Goal: Task Accomplishment & Management: Manage account settings

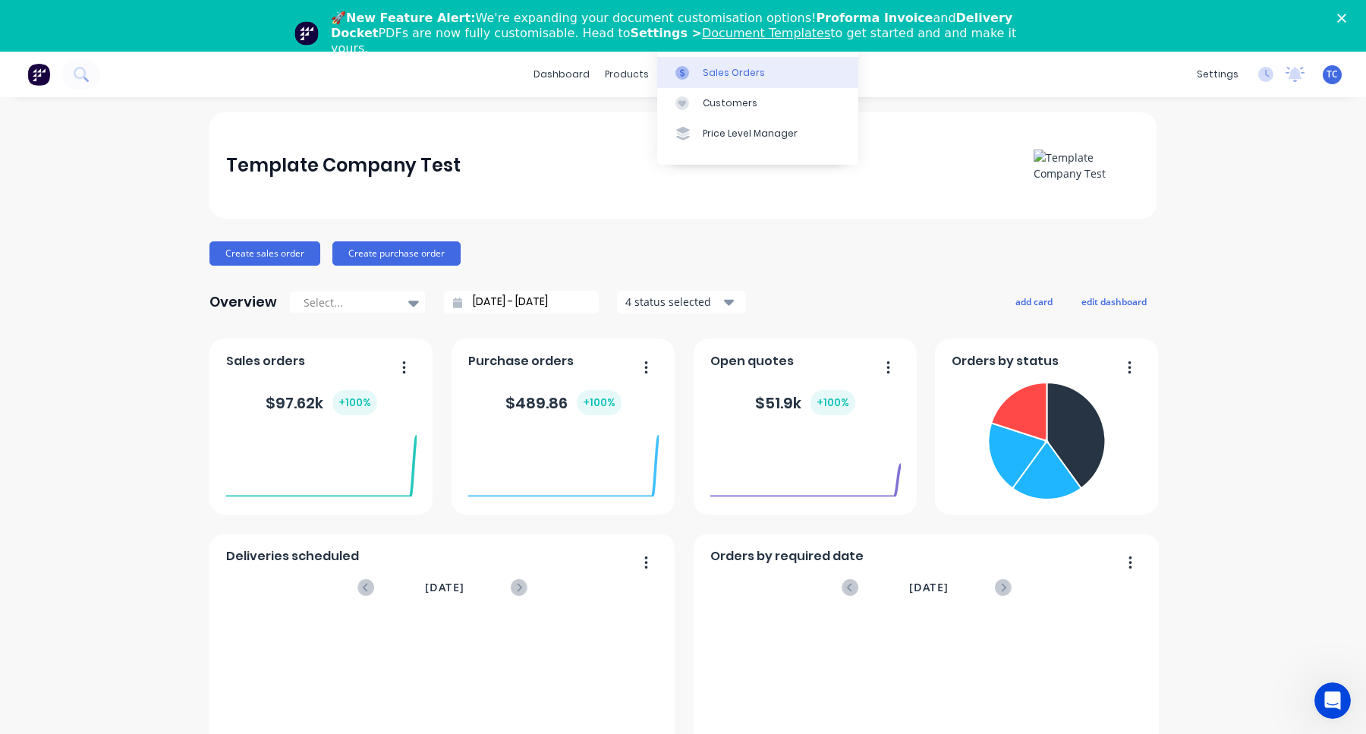
click at [710, 80] on link "Sales Orders" at bounding box center [757, 72] width 201 height 30
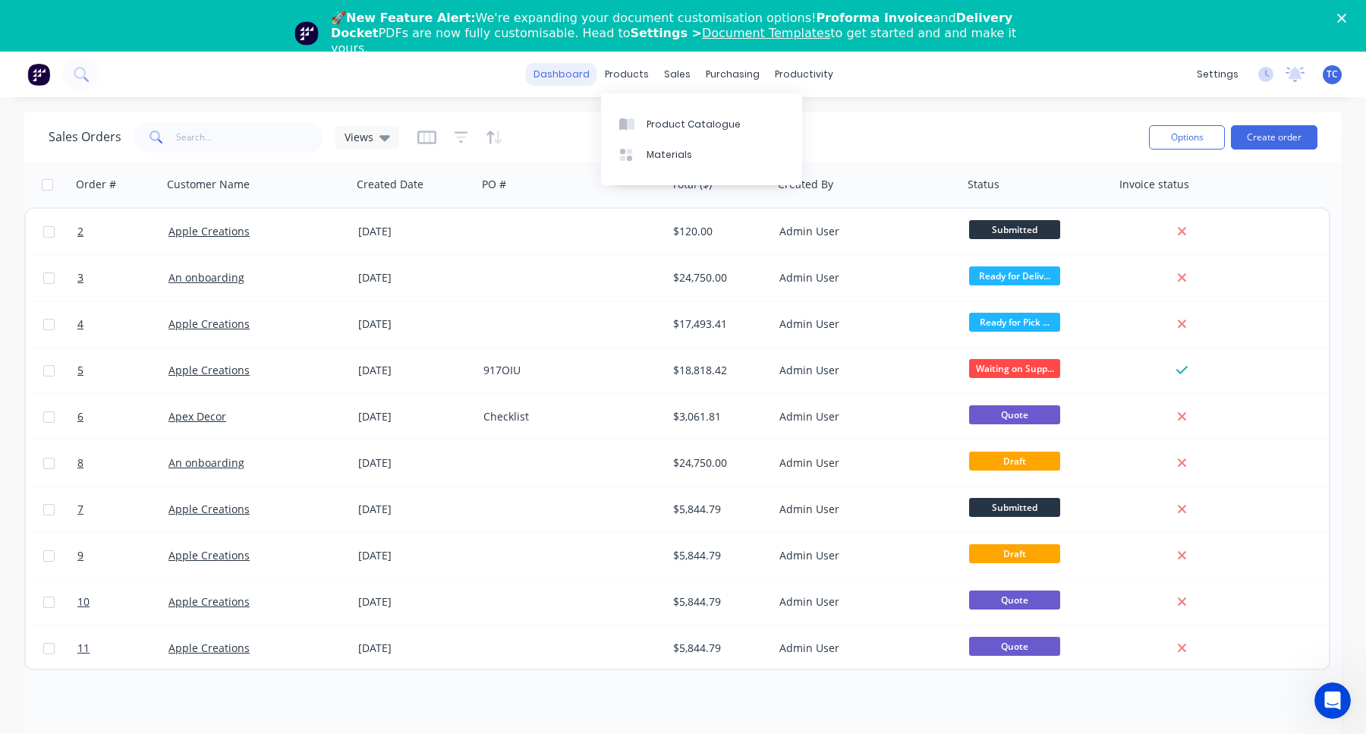
click at [593, 76] on link "dashboard" at bounding box center [561, 74] width 71 height 23
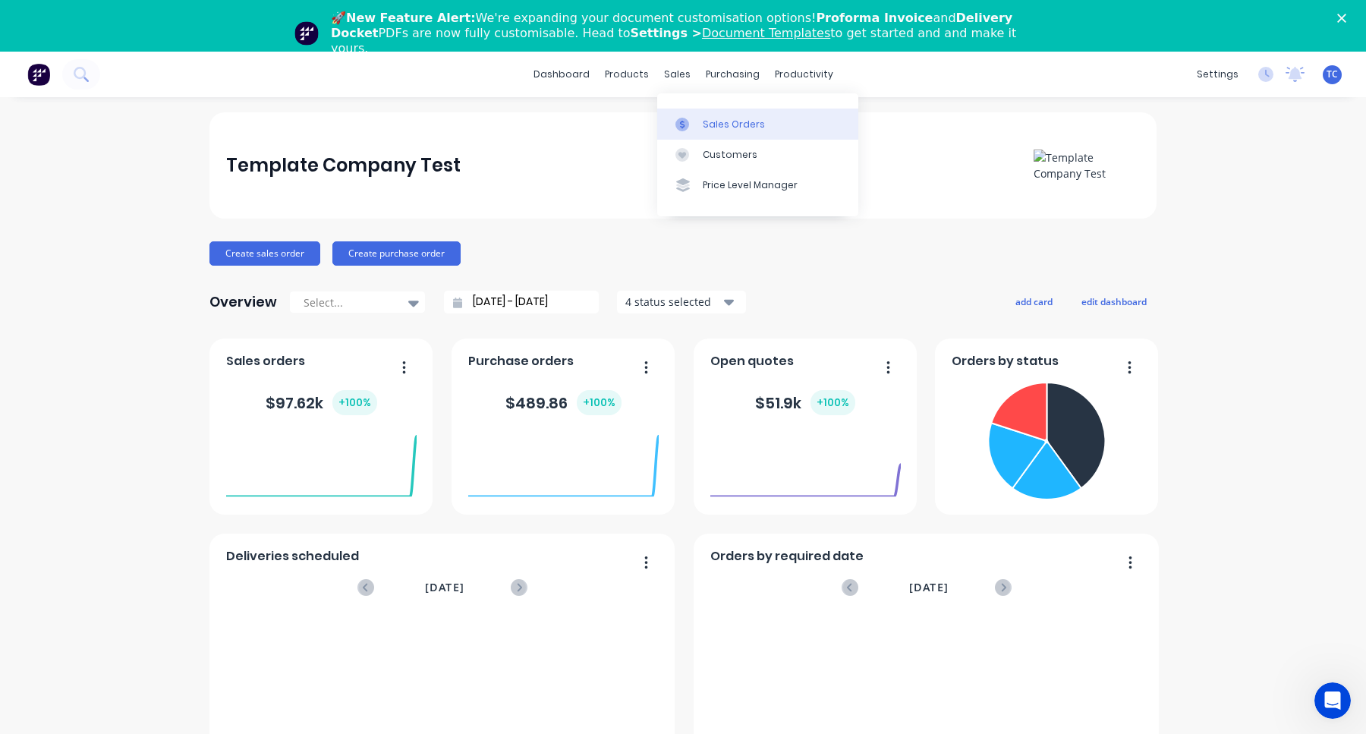
click at [712, 114] on link "Sales Orders" at bounding box center [757, 124] width 201 height 30
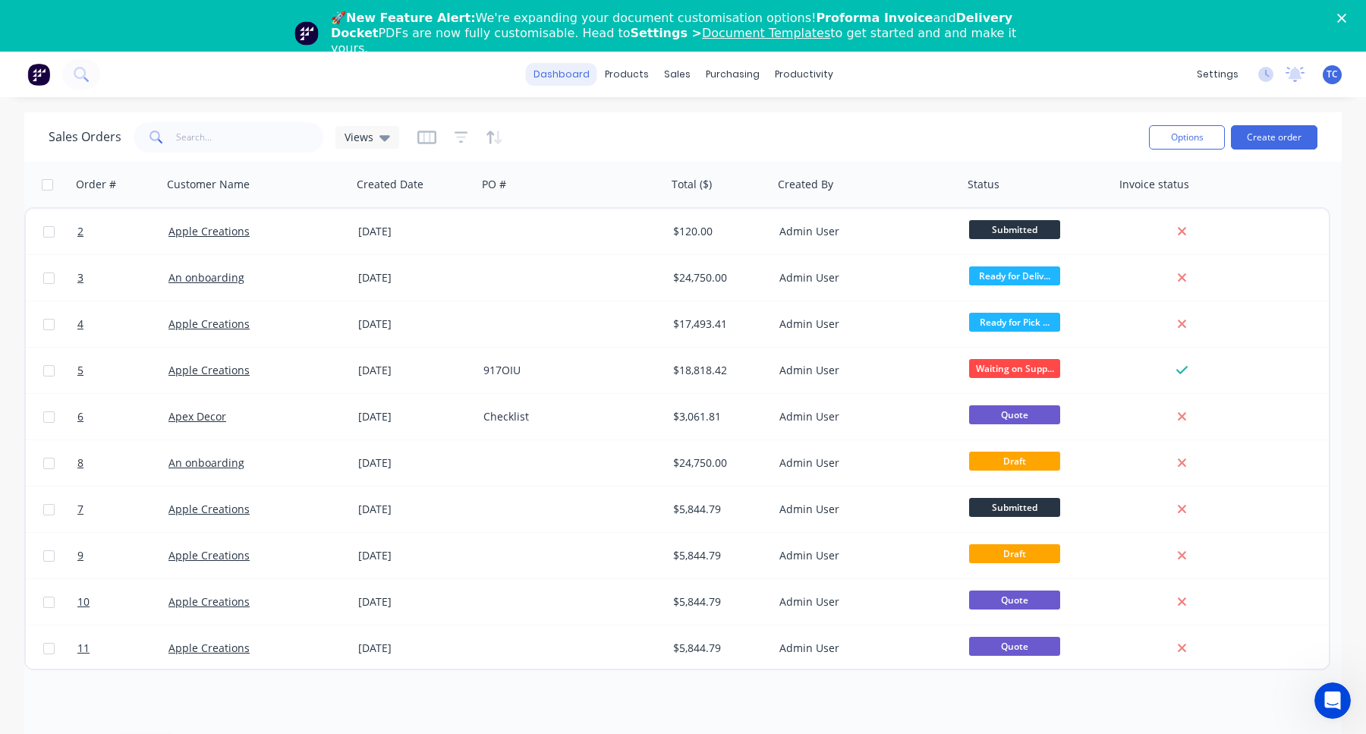
click at [561, 80] on link "dashboard" at bounding box center [561, 74] width 71 height 23
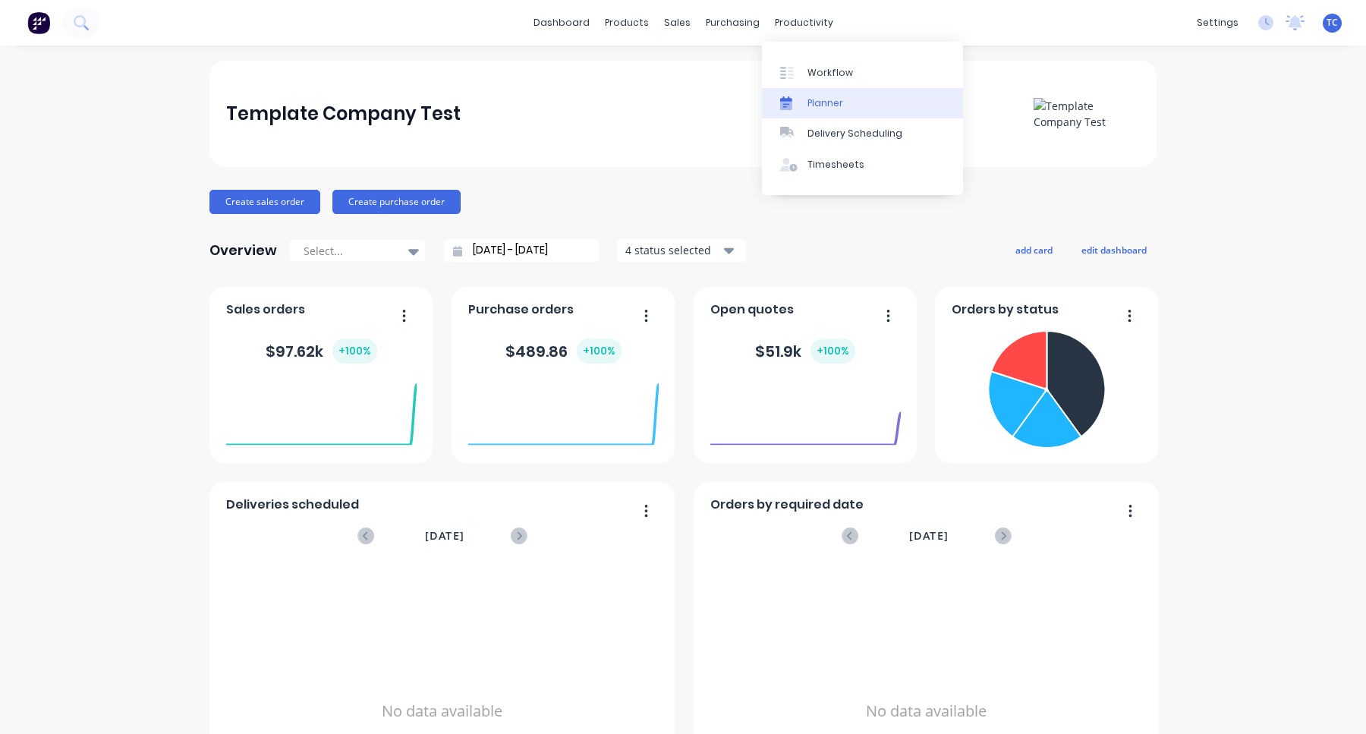
click at [826, 101] on div "Planner" at bounding box center [825, 103] width 36 height 14
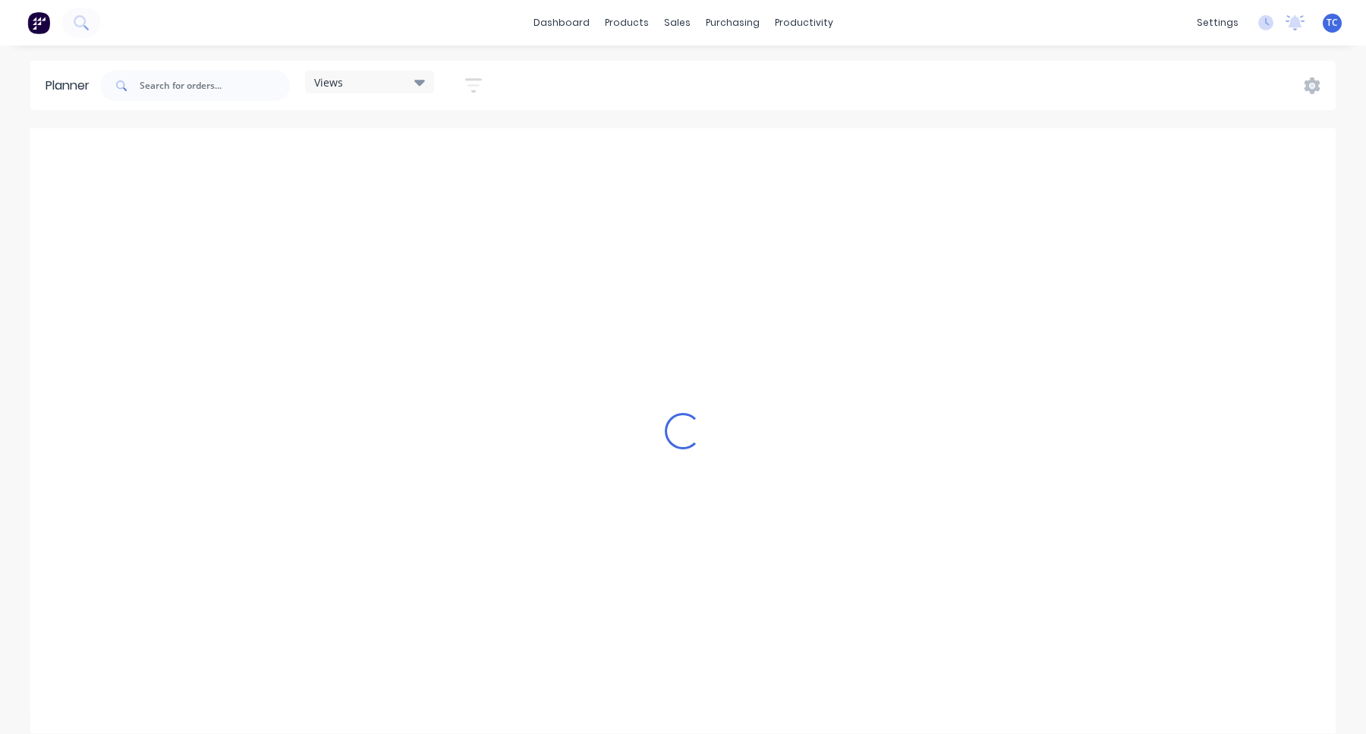
click at [405, 80] on div "Views" at bounding box center [369, 82] width 111 height 14
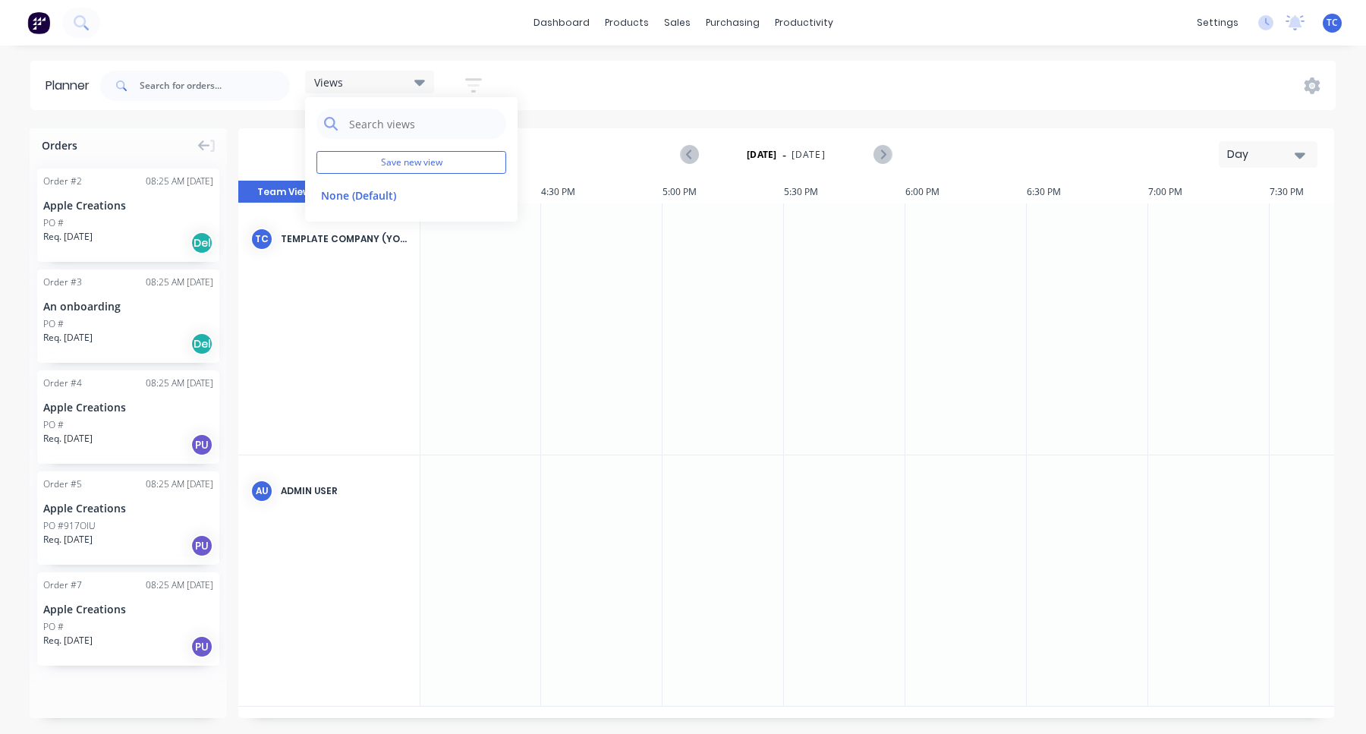
click at [477, 93] on icon "button" at bounding box center [473, 85] width 17 height 19
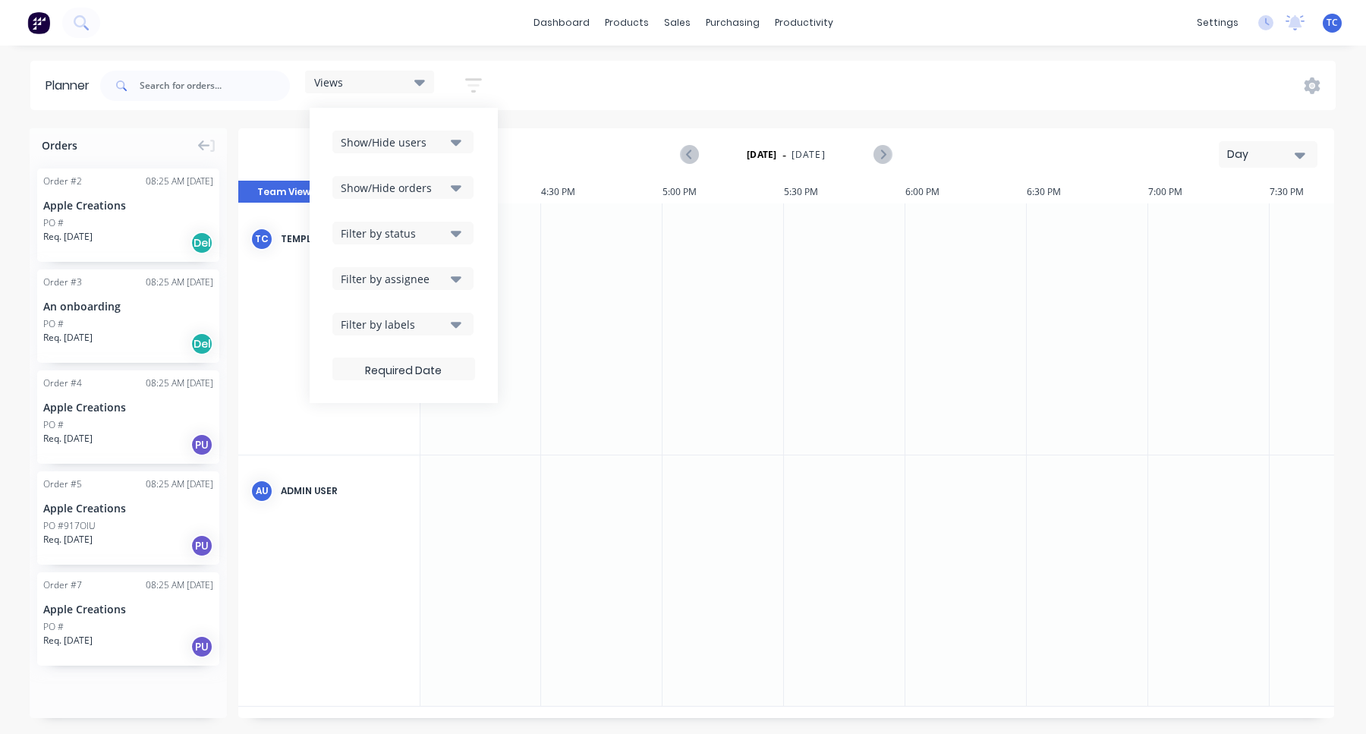
click at [445, 134] on div "Show/Hide users" at bounding box center [393, 142] width 105 height 16
click at [409, 236] on button "All" at bounding box center [446, 225] width 228 height 30
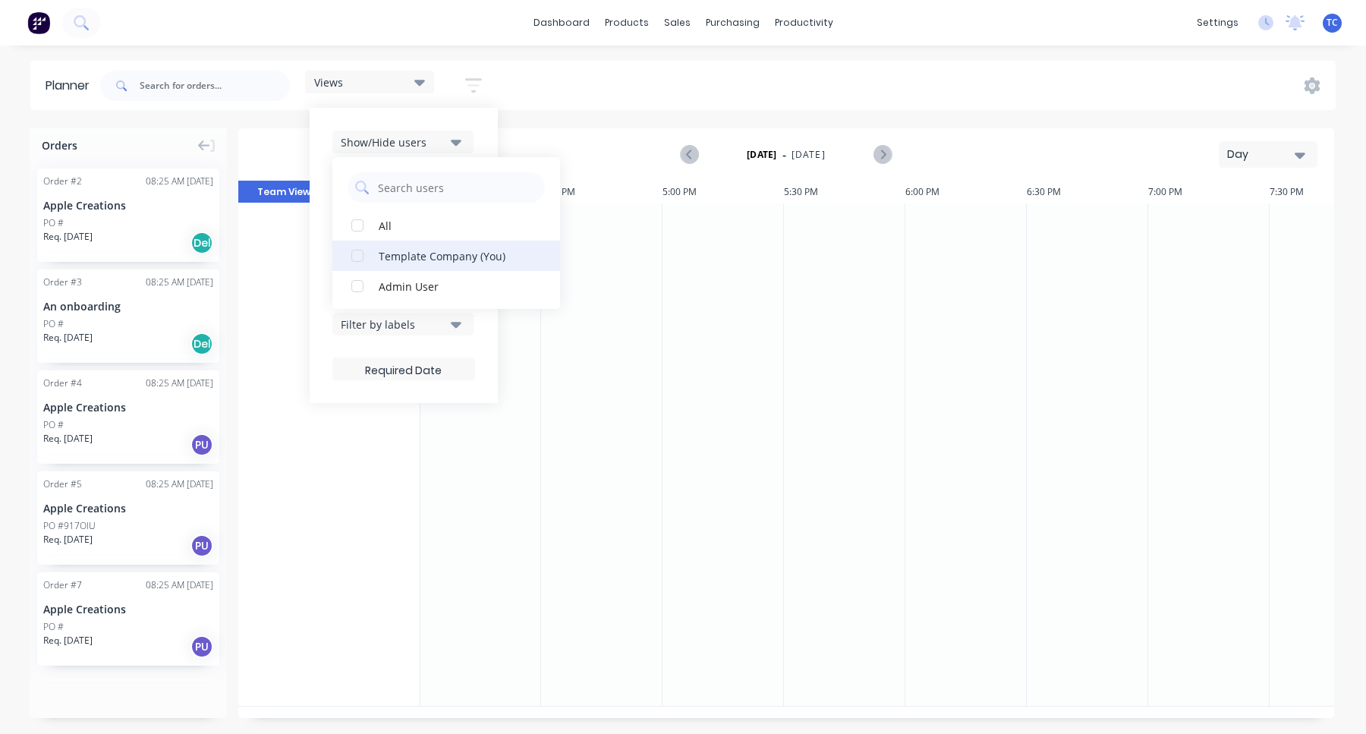
click at [397, 260] on div "Template Company (You)" at bounding box center [455, 255] width 152 height 16
click at [398, 282] on div "Admin User" at bounding box center [455, 286] width 152 height 16
click at [410, 255] on div "Template Company (You)" at bounding box center [455, 255] width 152 height 16
click at [424, 259] on div "Admin User" at bounding box center [455, 255] width 152 height 16
click at [424, 275] on button "Admin User" at bounding box center [446, 286] width 228 height 30
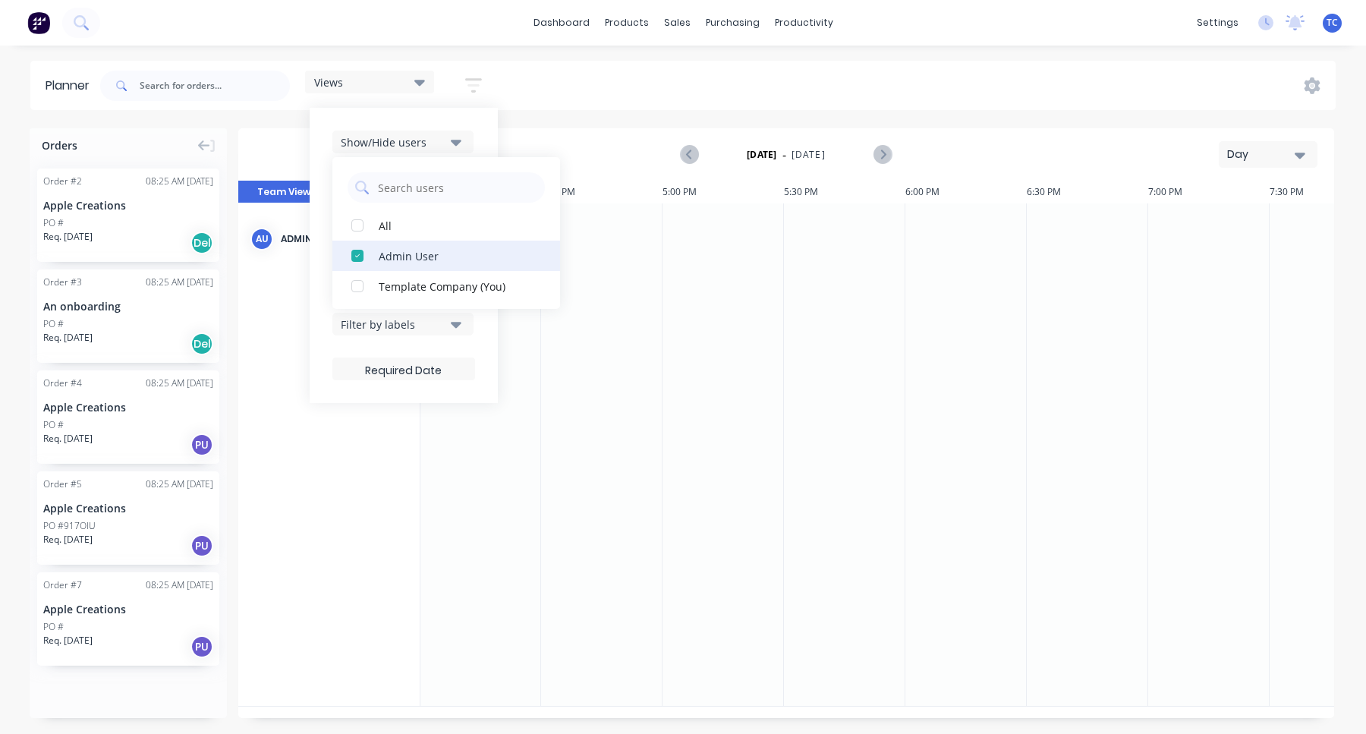
click at [418, 253] on div "Admin User" at bounding box center [455, 255] width 152 height 16
click at [420, 257] on div "Template Company (You)" at bounding box center [455, 255] width 152 height 16
click at [613, 115] on div "Planner Views Save new view None (Default) edit Show/Hide users All Template Co…" at bounding box center [683, 397] width 1366 height 672
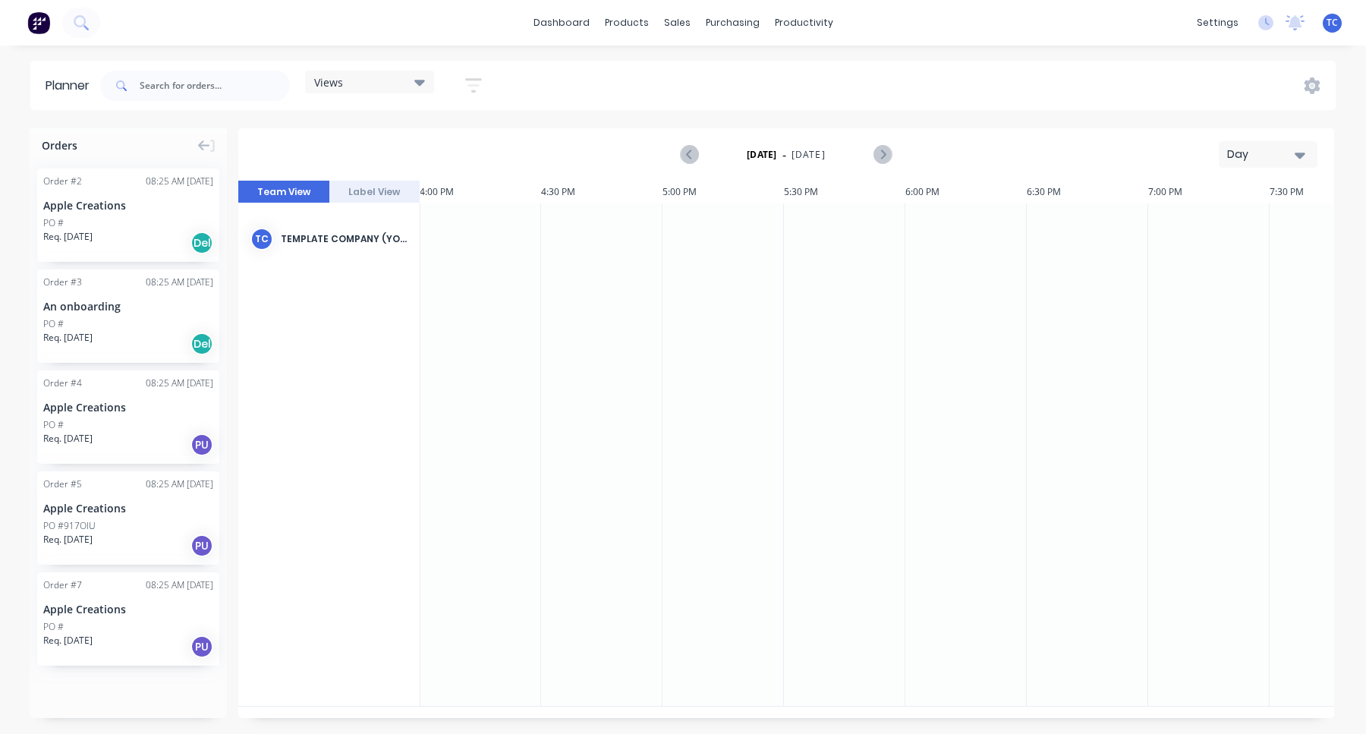
click at [398, 86] on div "Views" at bounding box center [369, 82] width 111 height 14
click at [399, 163] on button "Save new view" at bounding box center [411, 162] width 190 height 23
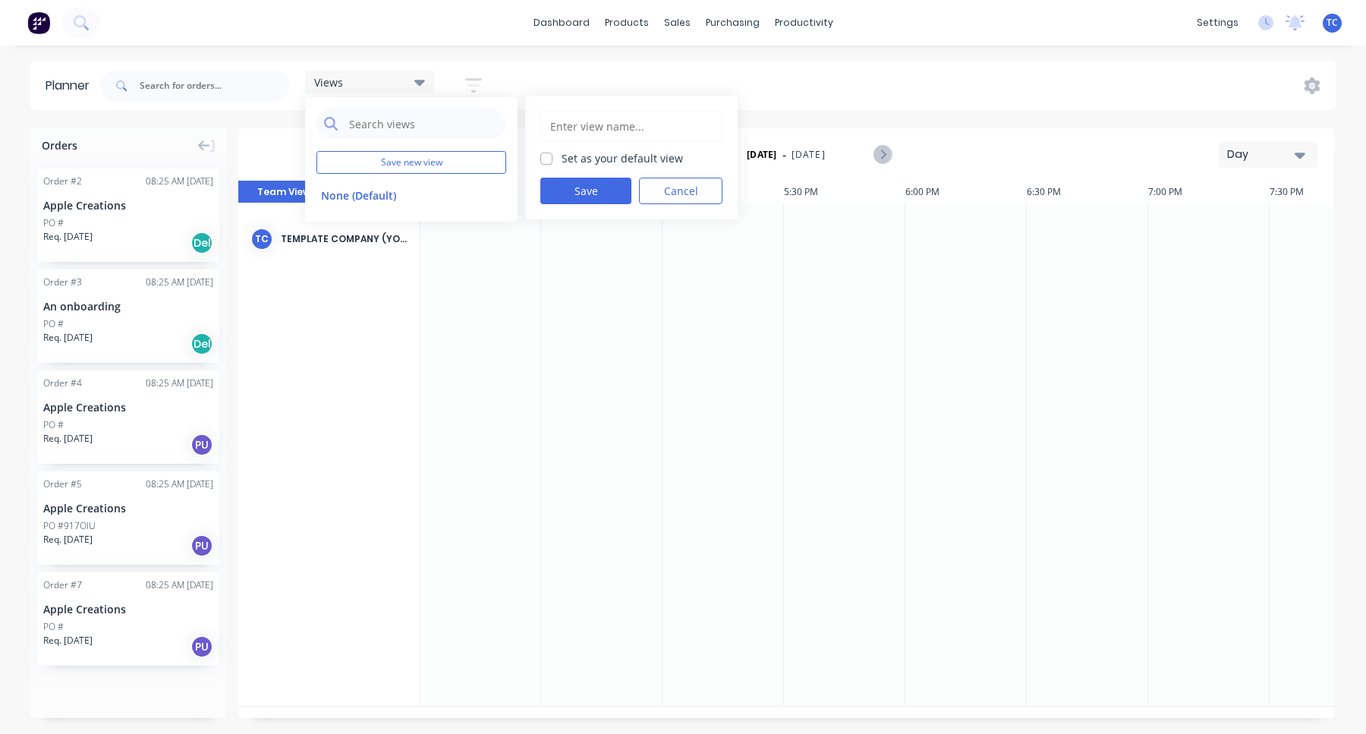
click at [645, 132] on input "text" at bounding box center [631, 126] width 165 height 29
type input "Sample"
click at [587, 157] on label "Set as your default view" at bounding box center [621, 158] width 121 height 16
click at [552, 157] on input "Set as your default view" at bounding box center [546, 157] width 12 height 14
checkbox input "true"
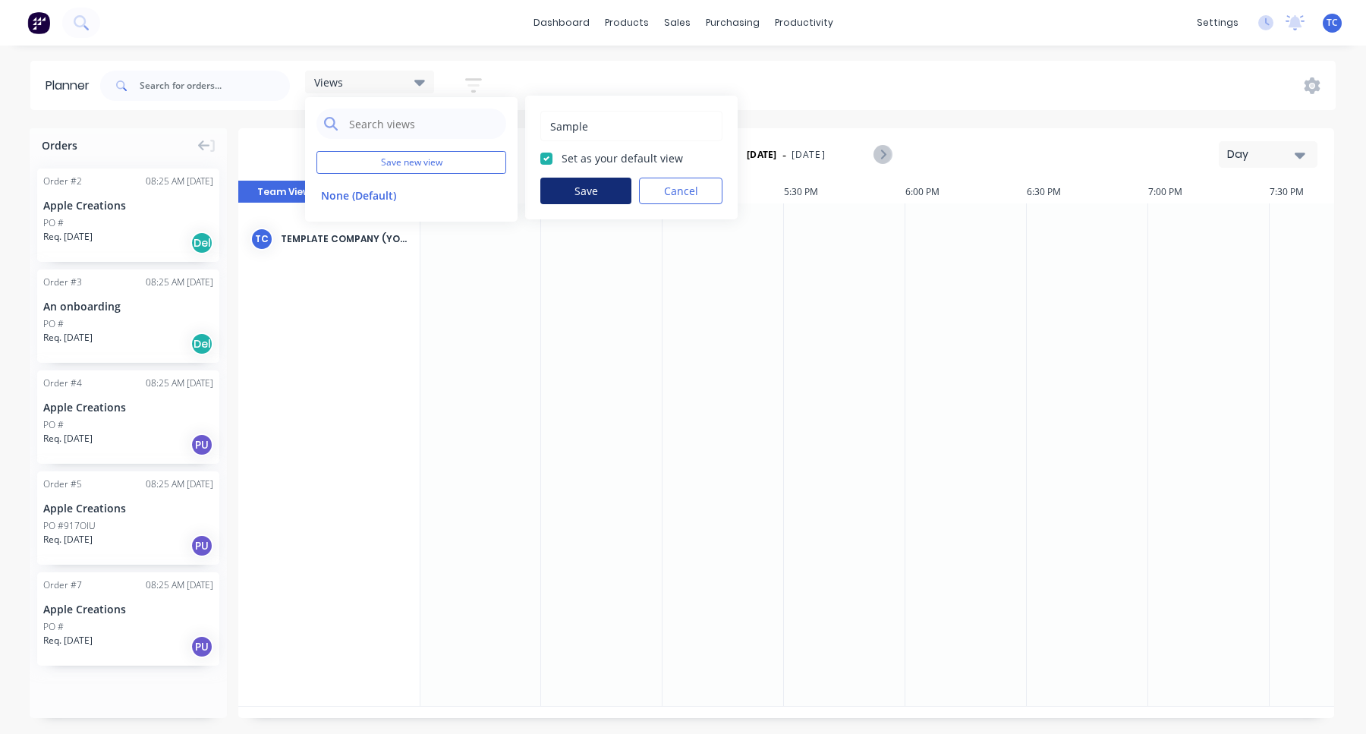
click at [588, 180] on button "Save" at bounding box center [585, 191] width 91 height 27
click at [404, 238] on div "Sample (Default) edit" at bounding box center [411, 225] width 190 height 30
click at [401, 226] on button "Sample (Default)" at bounding box center [397, 224] width 162 height 17
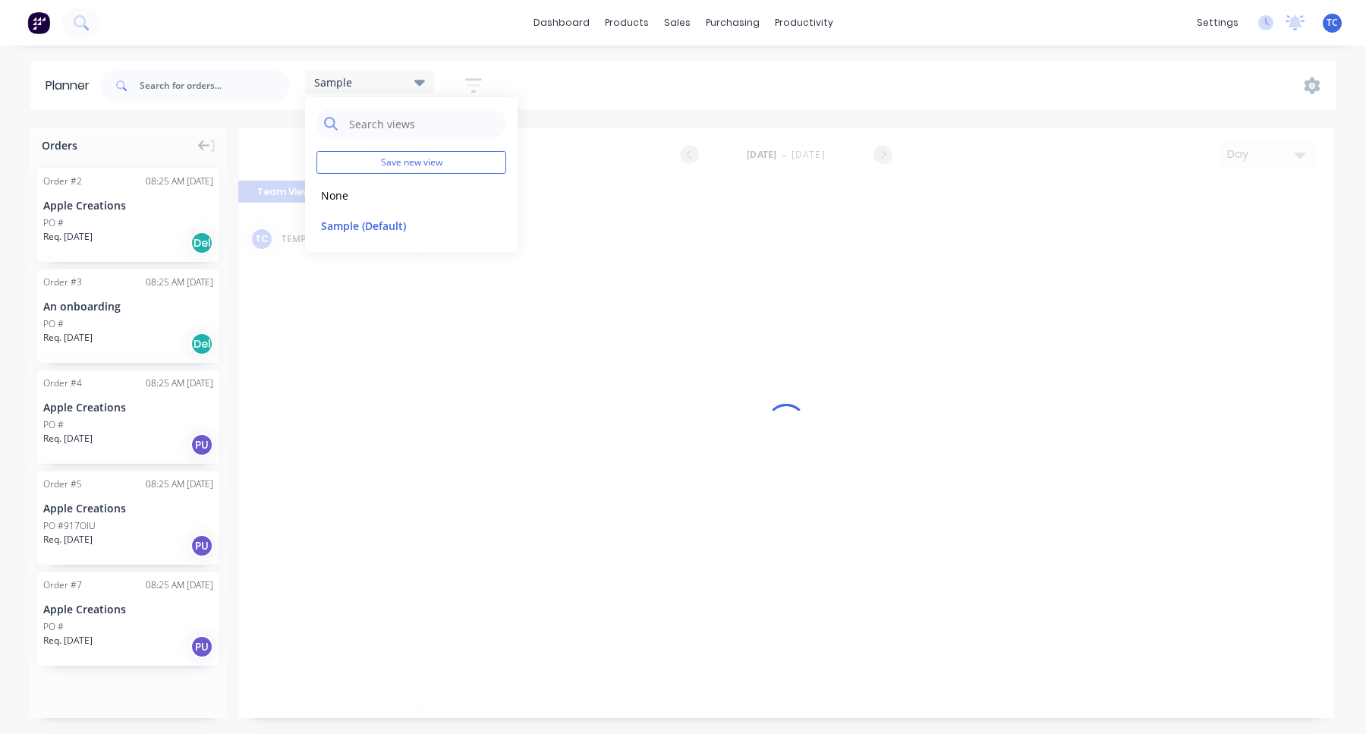
scroll to position [0, 3886]
click at [723, 79] on div "Sample Save new view None edit Sample (Default) edit Show/Hide users Show/Hide …" at bounding box center [716, 86] width 1238 height 46
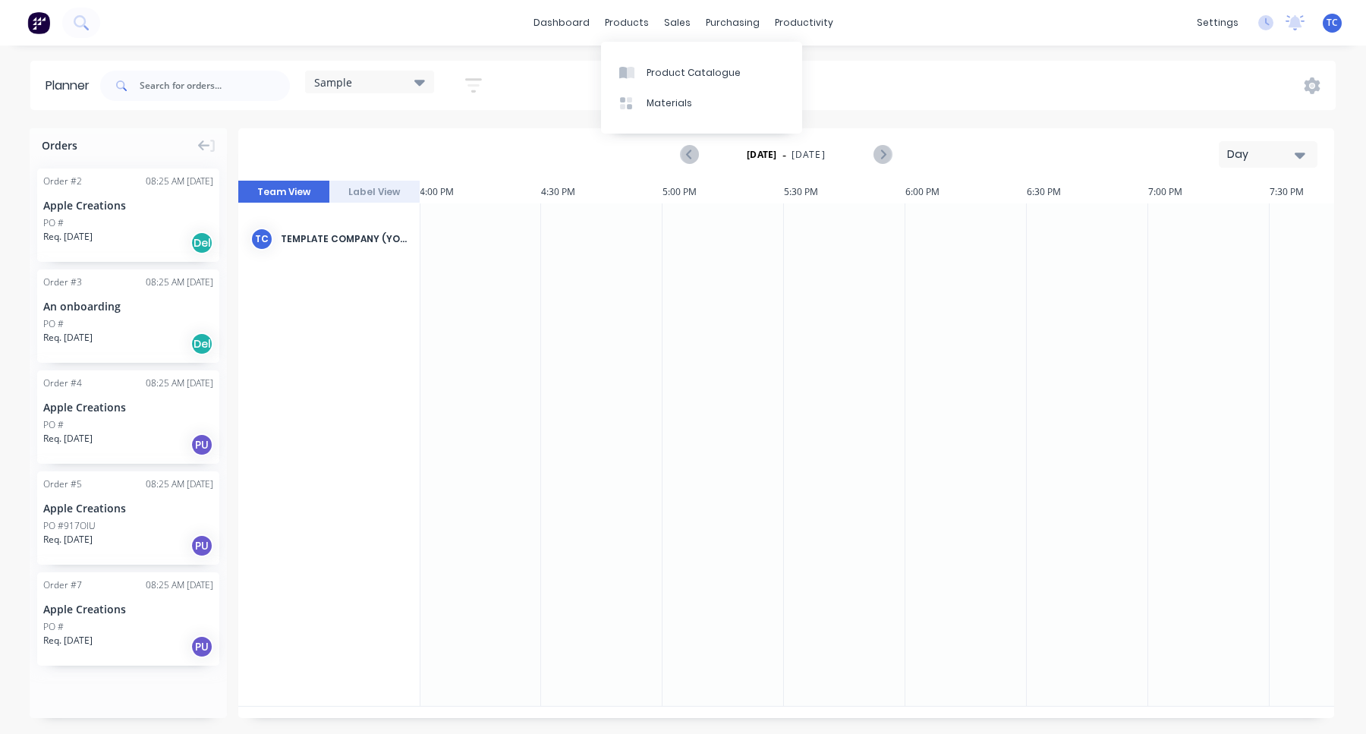
click at [568, 11] on div "dashboard products sales purchasing productivity dashboard products Product Cat…" at bounding box center [683, 23] width 1366 height 46
click at [568, 23] on link "dashboard" at bounding box center [561, 22] width 71 height 23
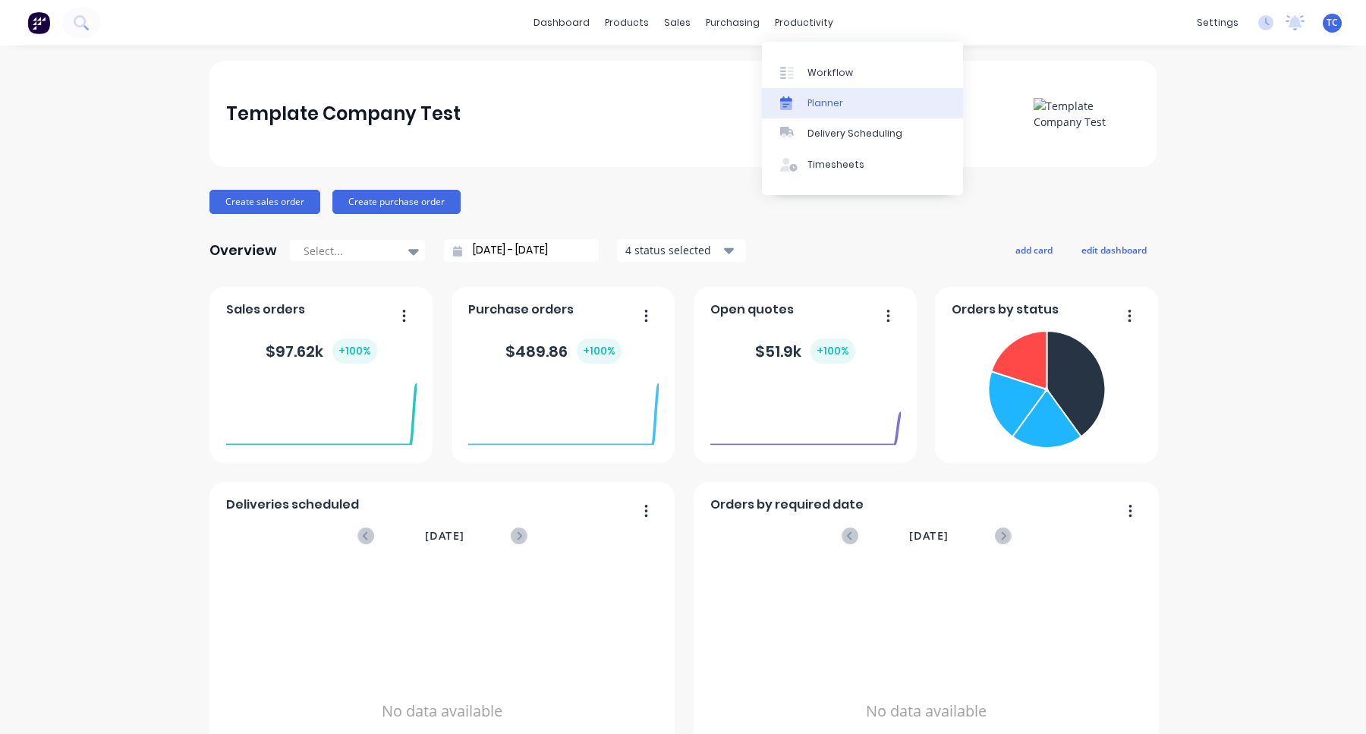
click at [829, 105] on div "Planner" at bounding box center [825, 103] width 36 height 14
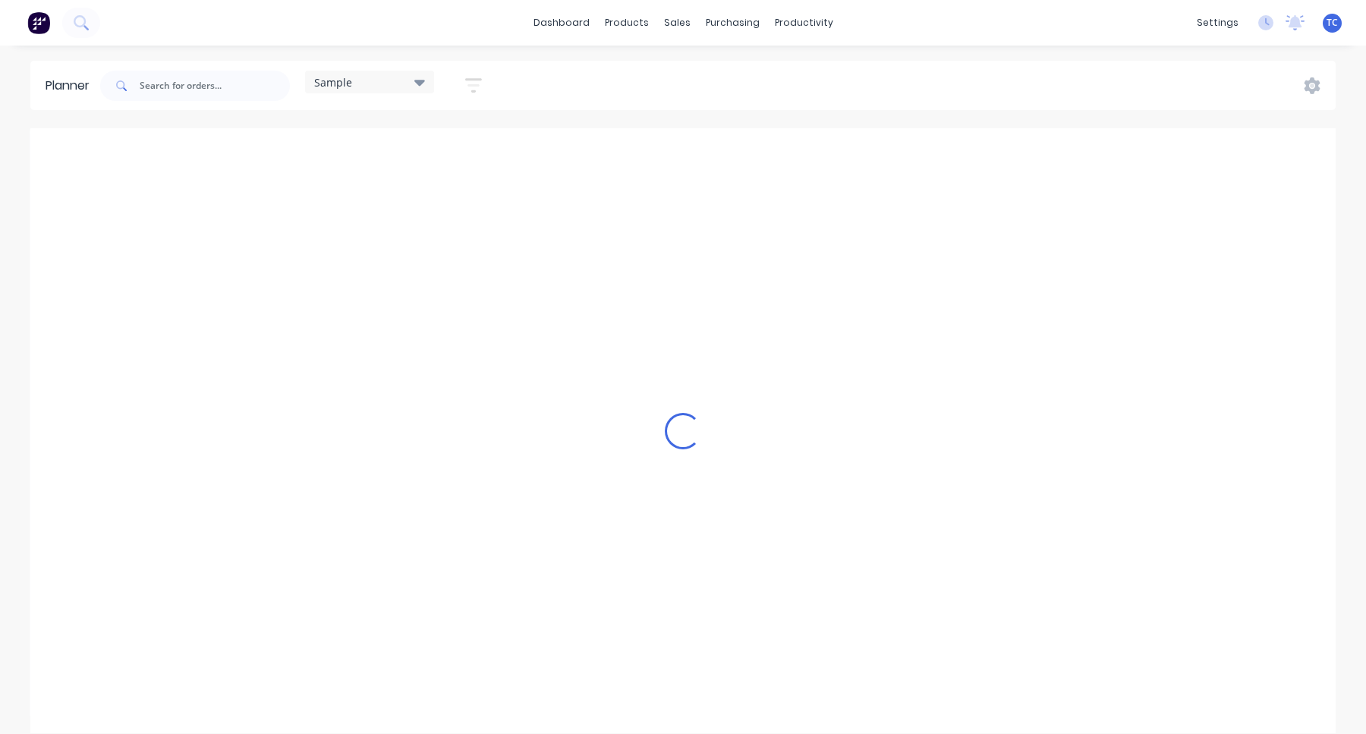
scroll to position [0, 3886]
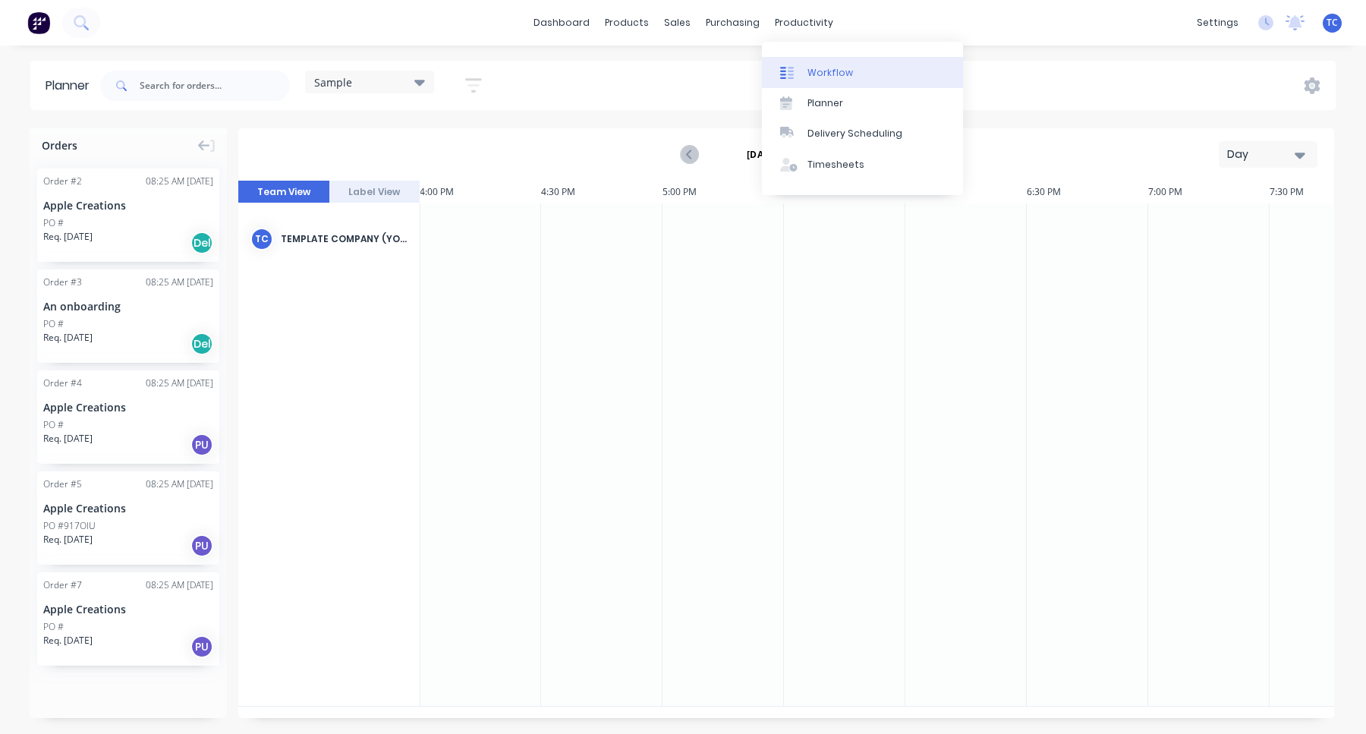
click at [841, 71] on div "Workflow" at bounding box center [830, 73] width 46 height 14
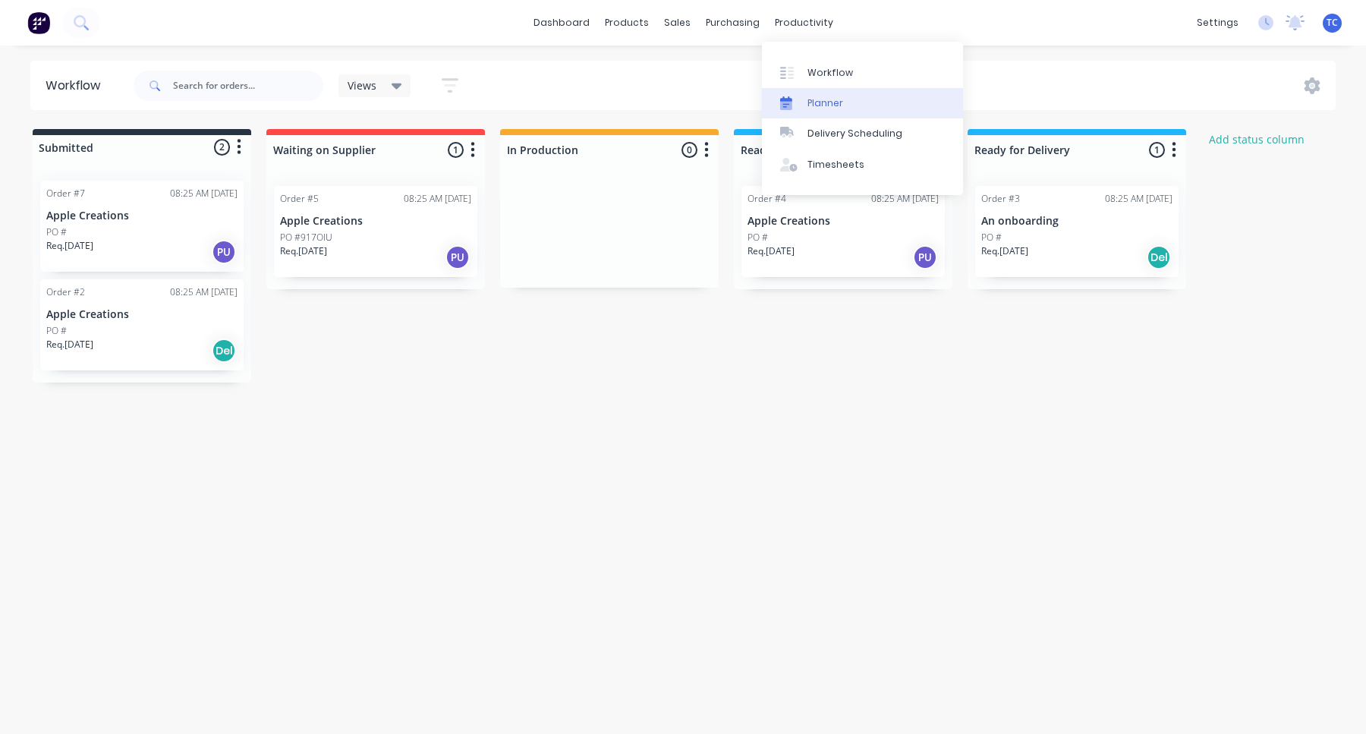
click at [832, 109] on div "Planner" at bounding box center [825, 103] width 36 height 14
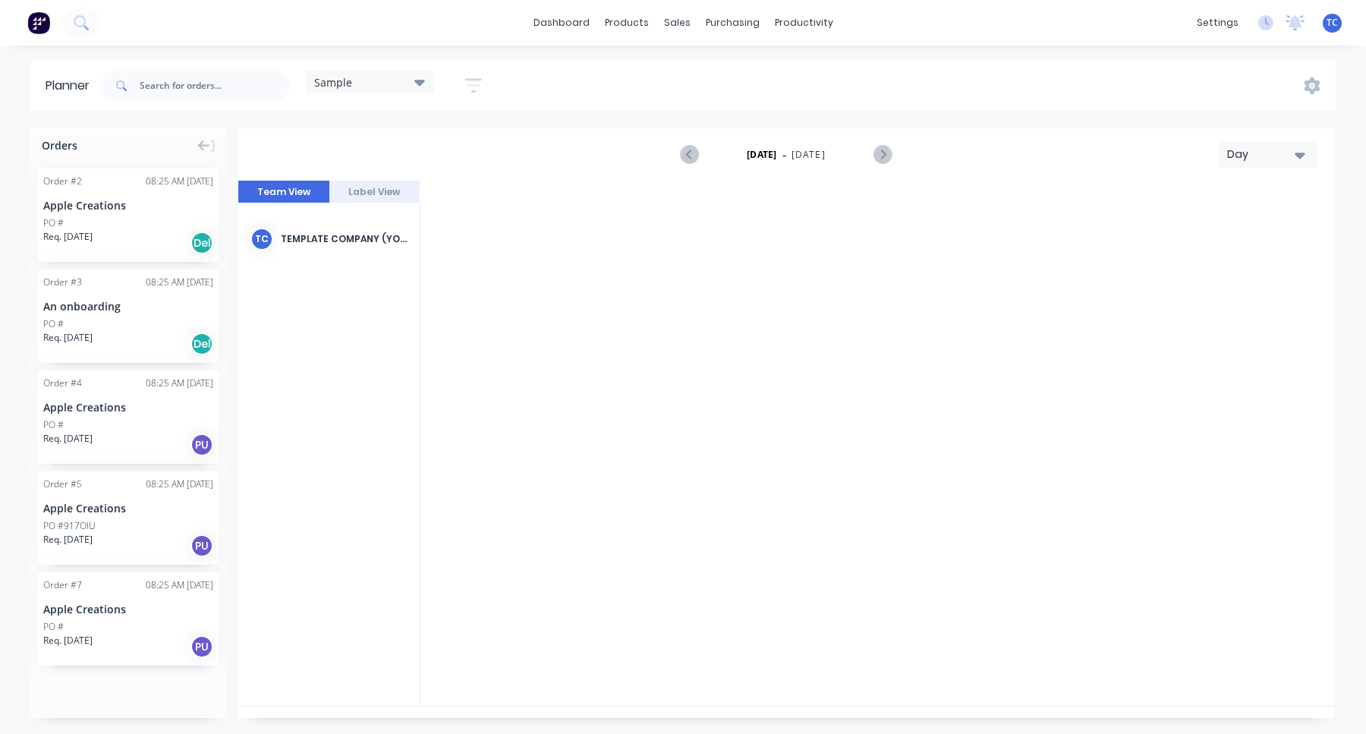
scroll to position [0, 3886]
